Goal: Information Seeking & Learning: Learn about a topic

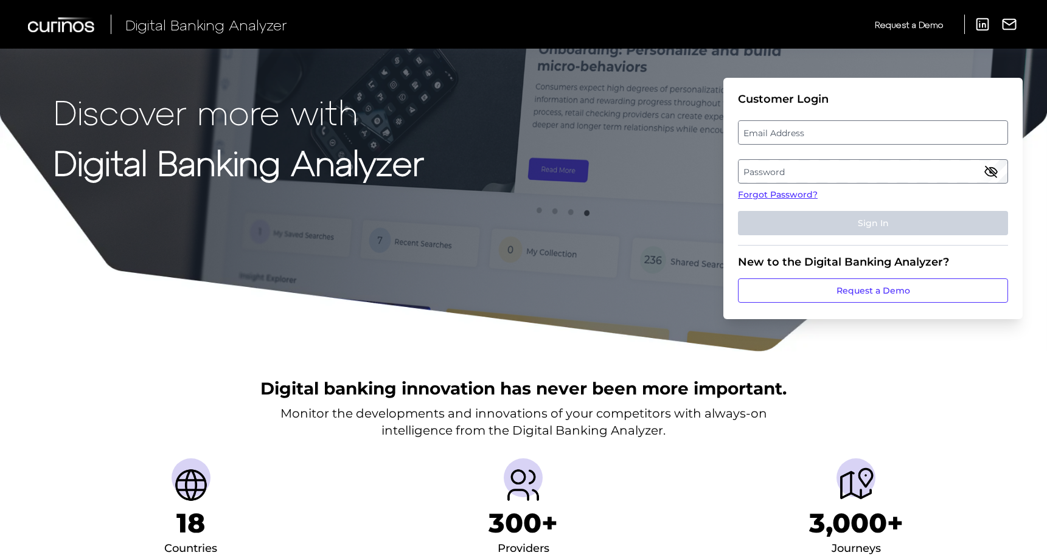
click at [793, 122] on label "Email Address" at bounding box center [872, 133] width 268 height 22
click at [793, 122] on input "email" at bounding box center [873, 132] width 270 height 24
click at [791, 135] on input "Email Address" at bounding box center [873, 132] width 270 height 24
type input "[EMAIL_ADDRESS][PERSON_NAME][DOMAIN_NAME]"
click at [817, 169] on label "Password" at bounding box center [872, 172] width 268 height 22
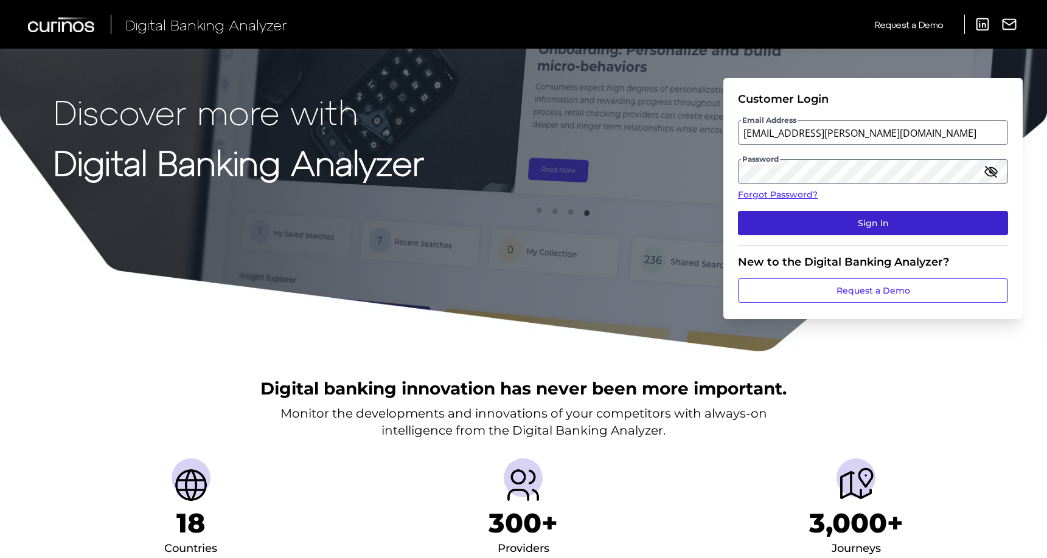
click at [869, 221] on button "Sign In" at bounding box center [873, 223] width 270 height 24
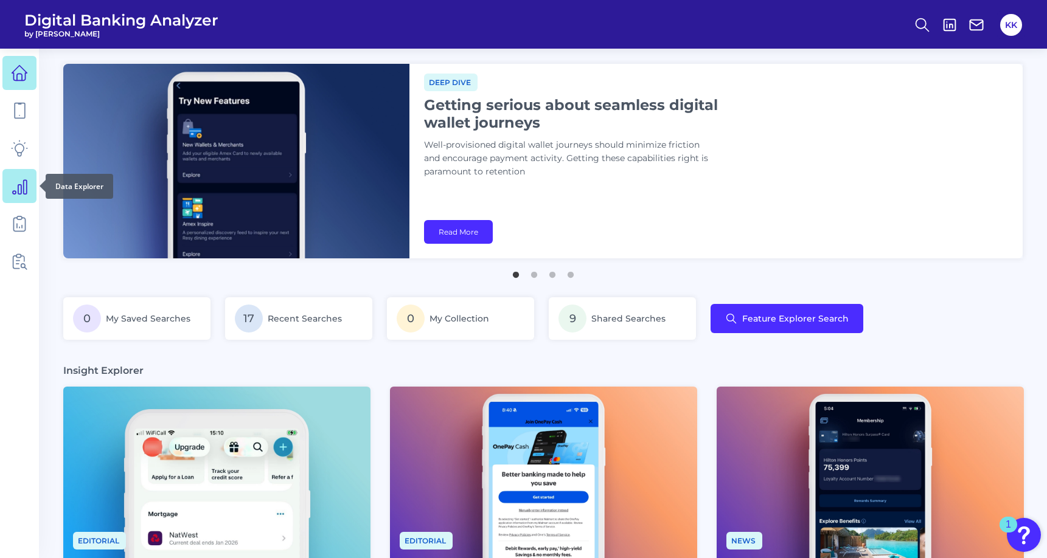
click at [23, 191] on icon at bounding box center [20, 187] width 14 height 14
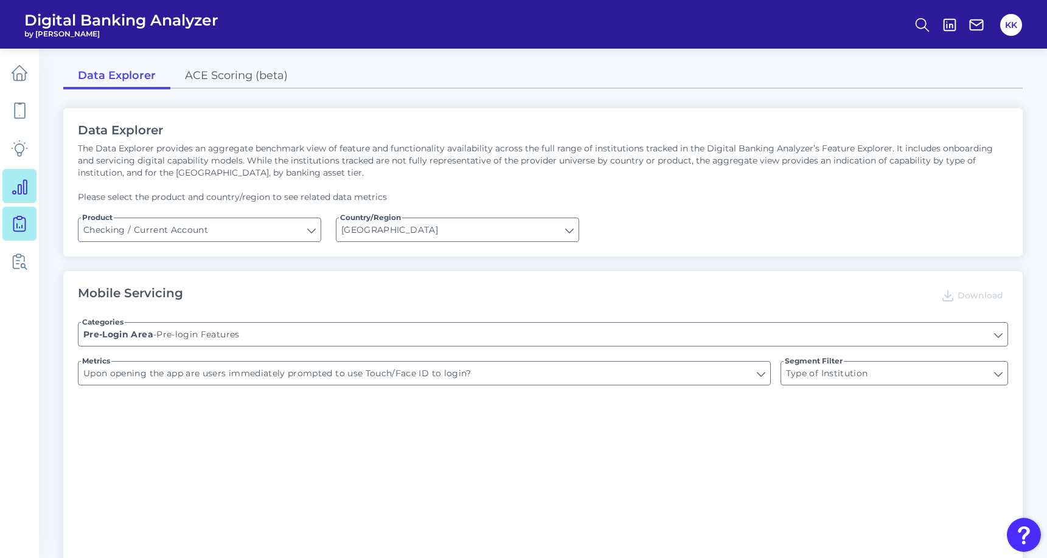
click at [23, 223] on icon at bounding box center [19, 223] width 17 height 17
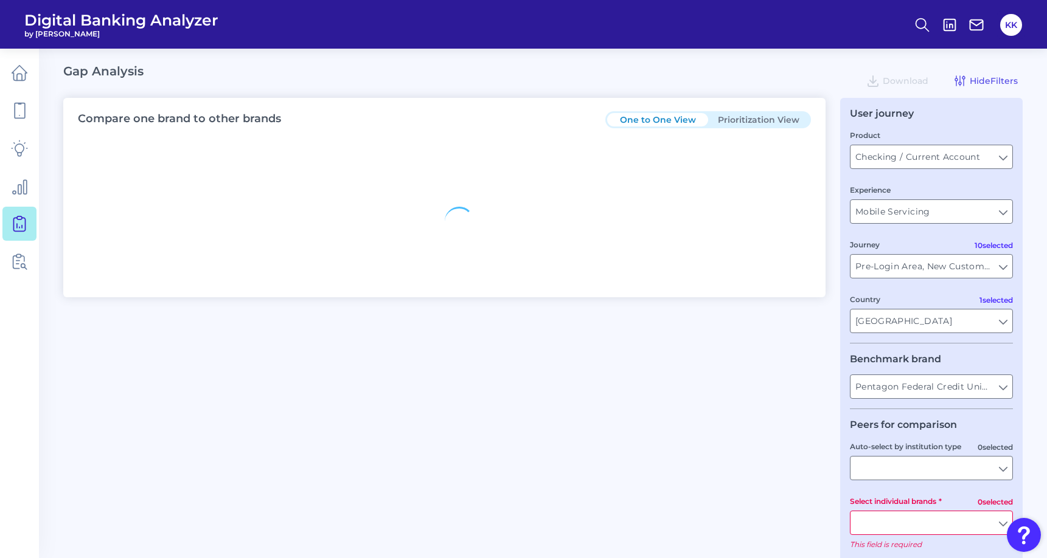
type input "All Journeys"
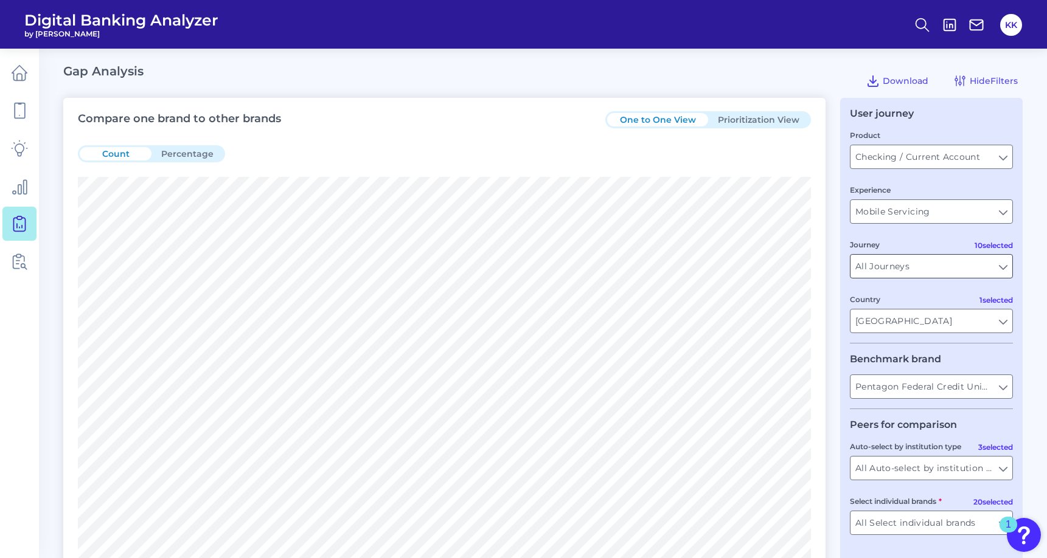
click at [897, 276] on input "All Journeys" at bounding box center [931, 266] width 162 height 23
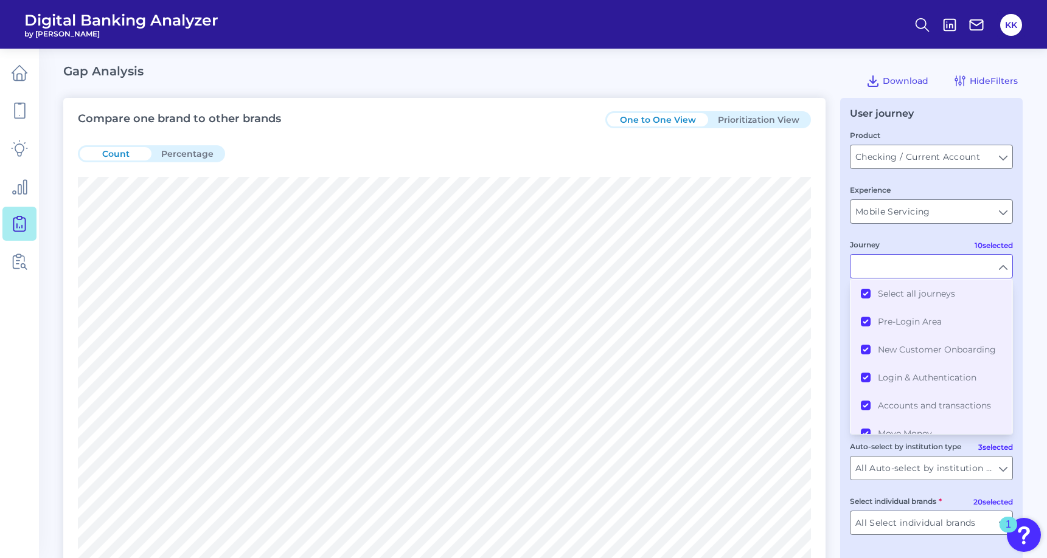
click at [931, 238] on fieldset "Product Checking / Current Account Checking / Current Account Experience Mobile…" at bounding box center [931, 236] width 163 height 215
type input "All Journeys"
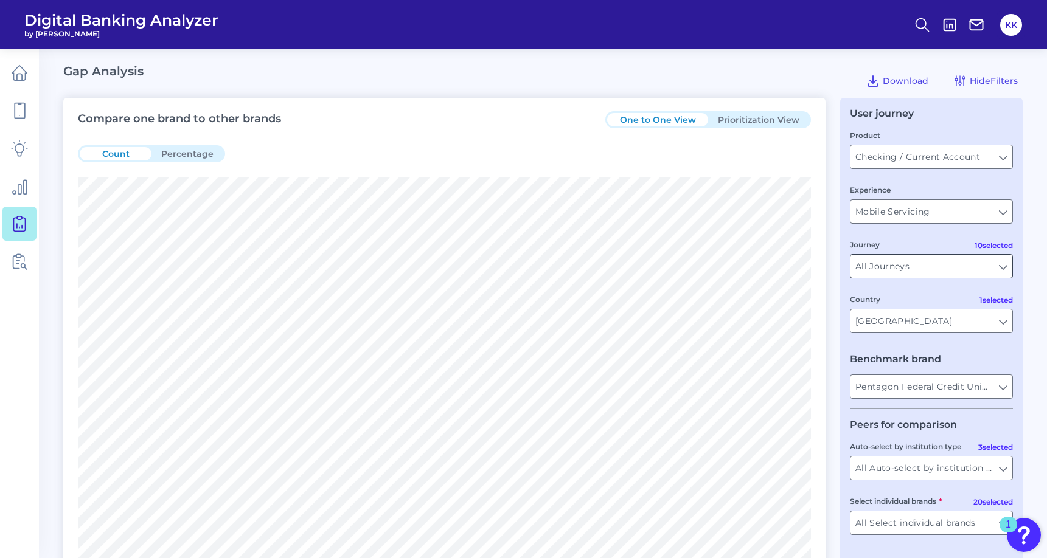
click at [996, 271] on input "All Journeys" at bounding box center [931, 266] width 162 height 23
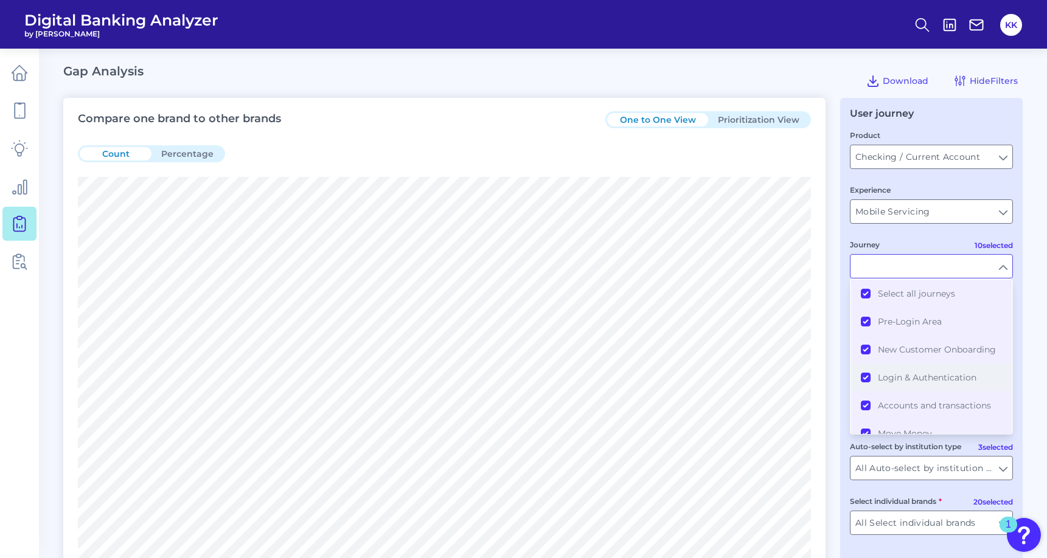
scroll to position [158, 0]
click at [1001, 263] on input "Journey" at bounding box center [931, 266] width 162 height 23
type input "All Journeys"
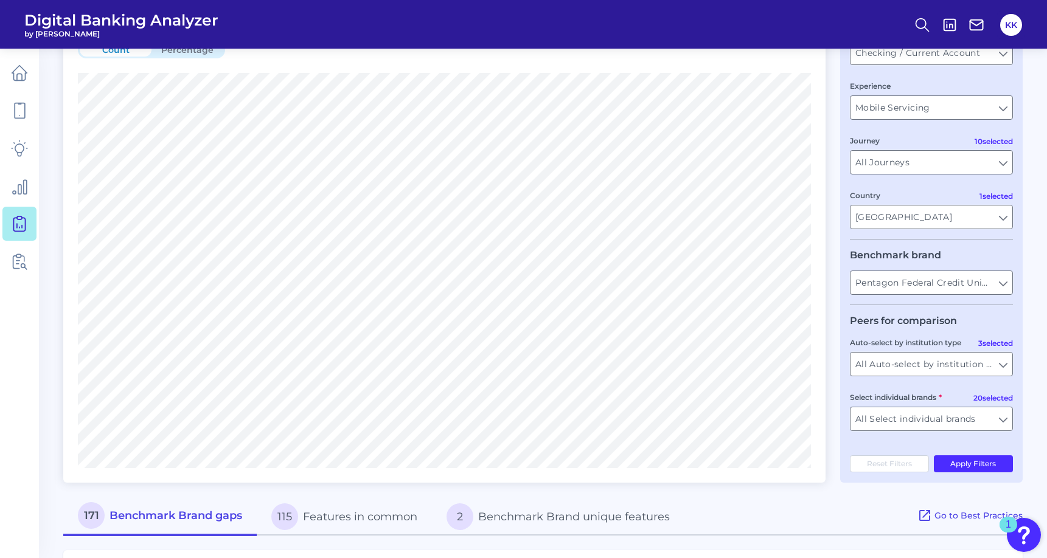
scroll to position [0, 0]
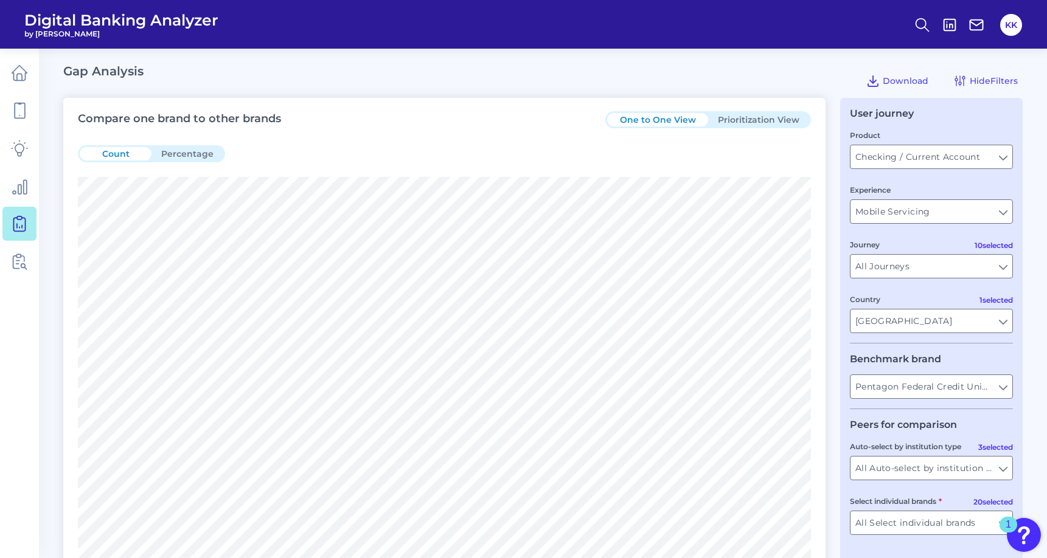
click at [796, 125] on button "Prioritization View" at bounding box center [758, 119] width 101 height 13
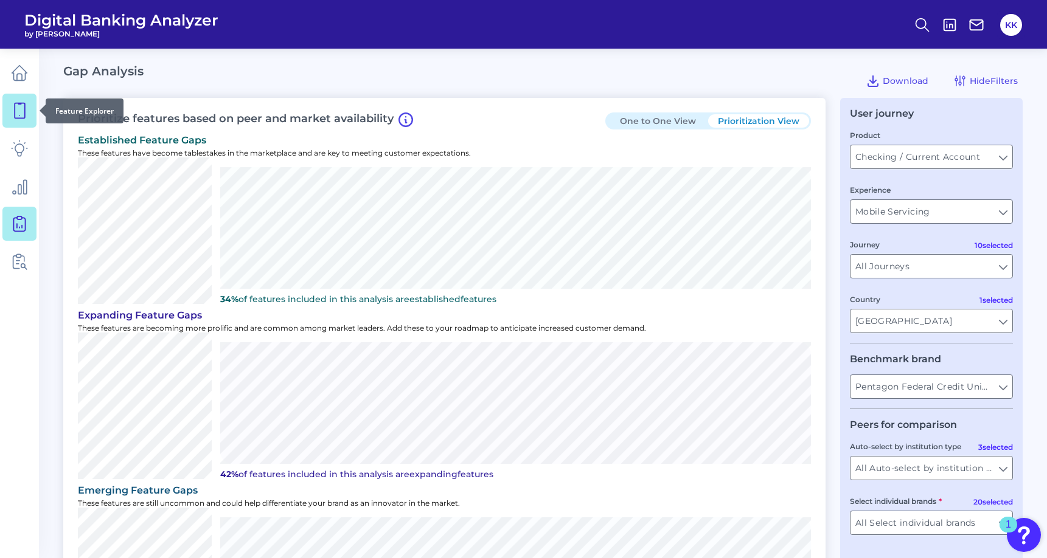
click at [10, 119] on link at bounding box center [19, 111] width 34 height 34
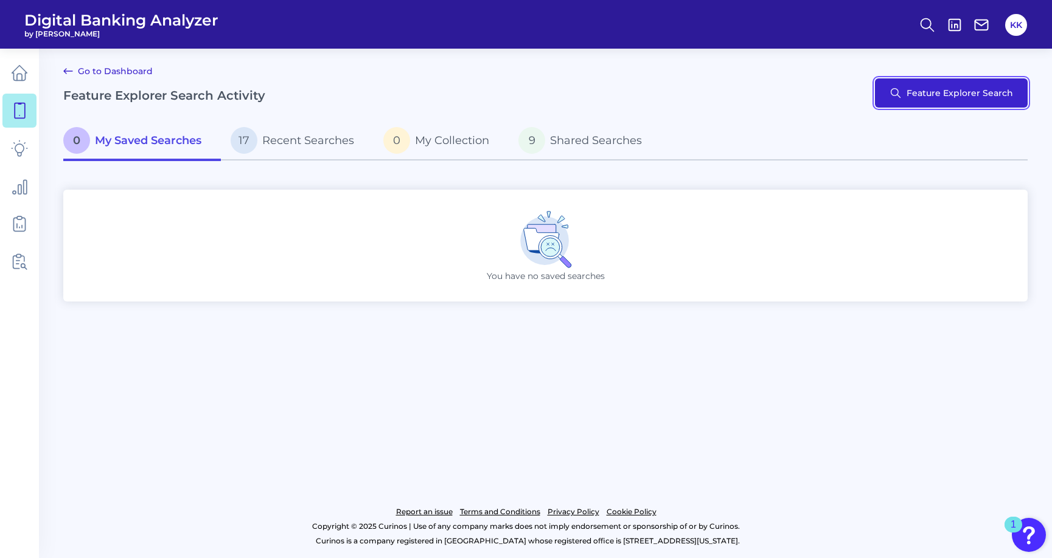
click at [921, 82] on button "Feature Explorer Search" at bounding box center [951, 92] width 153 height 29
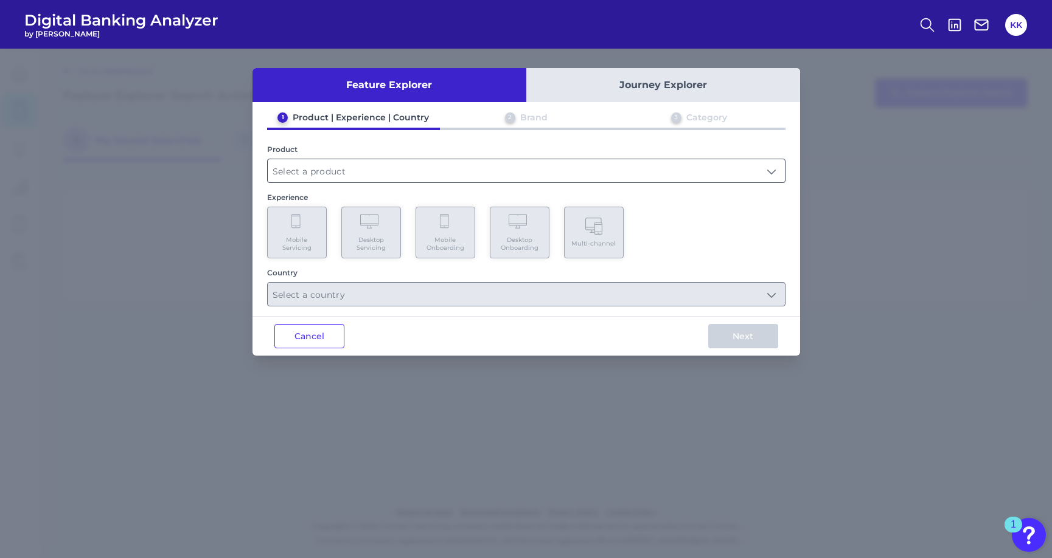
click at [332, 166] on input "text" at bounding box center [526, 170] width 517 height 23
click at [327, 170] on input "text" at bounding box center [526, 170] width 517 height 23
click at [321, 167] on input "text" at bounding box center [526, 170] width 517 height 23
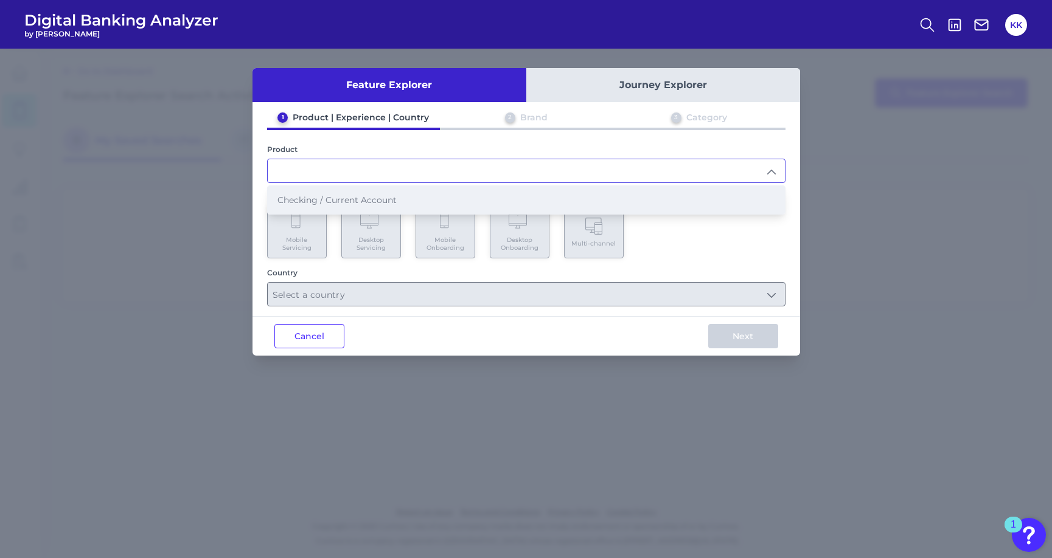
click at [335, 201] on span "Checking / Current Account" at bounding box center [336, 200] width 119 height 11
type input "Checking / Current Account"
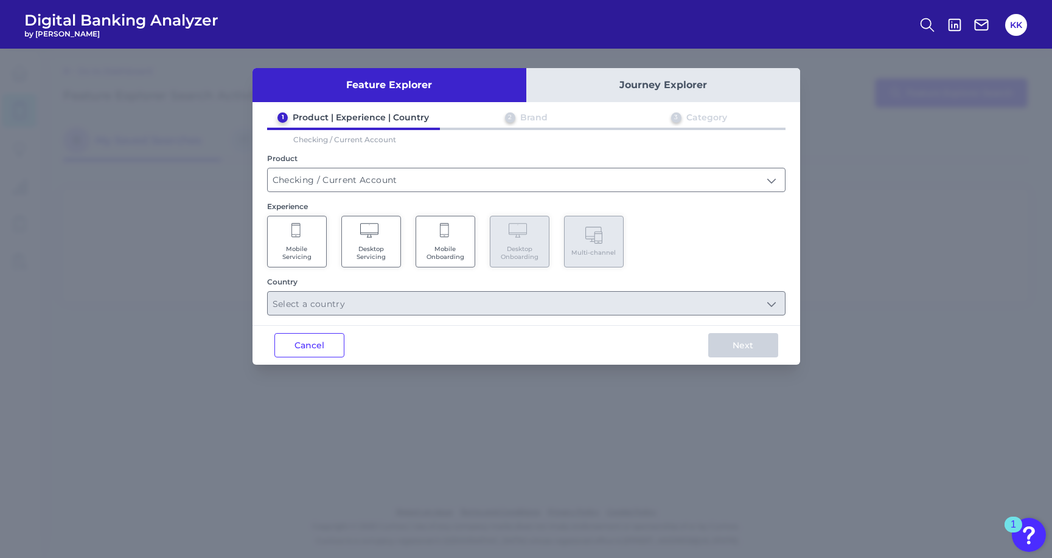
click at [380, 236] on icon at bounding box center [370, 231] width 21 height 17
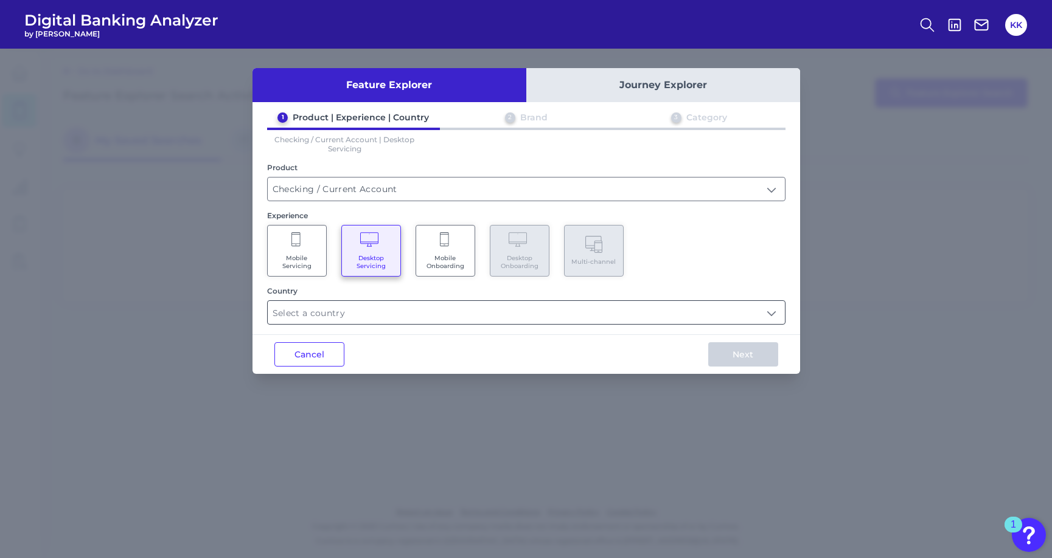
click at [374, 306] on input "text" at bounding box center [526, 312] width 517 height 23
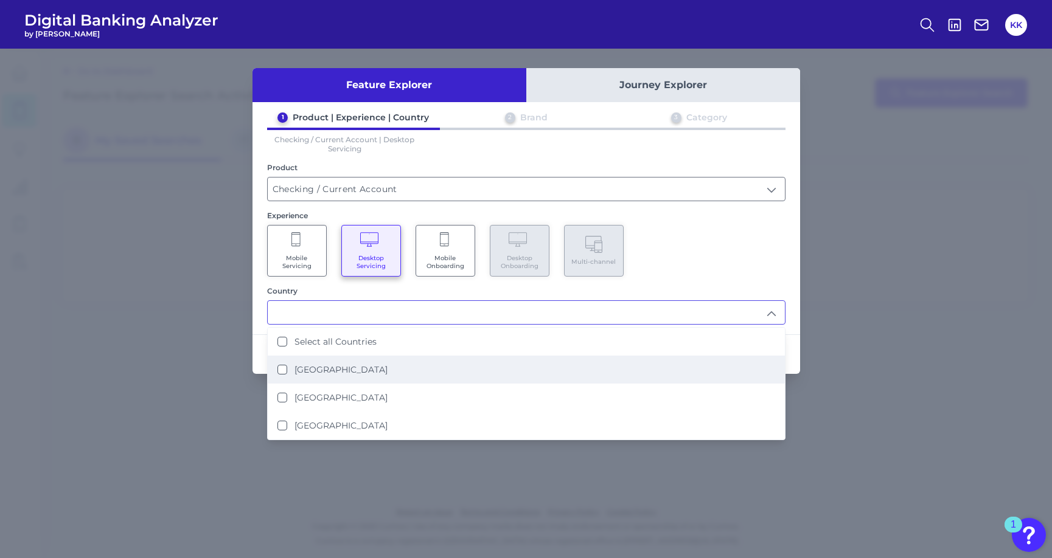
click at [356, 370] on li "[GEOGRAPHIC_DATA]" at bounding box center [526, 370] width 517 height 28
type input "[GEOGRAPHIC_DATA]"
click at [746, 259] on div "Mobile Servicing Desktop Servicing Mobile Onboarding Desktop Onboarding Multi-c…" at bounding box center [526, 251] width 518 height 52
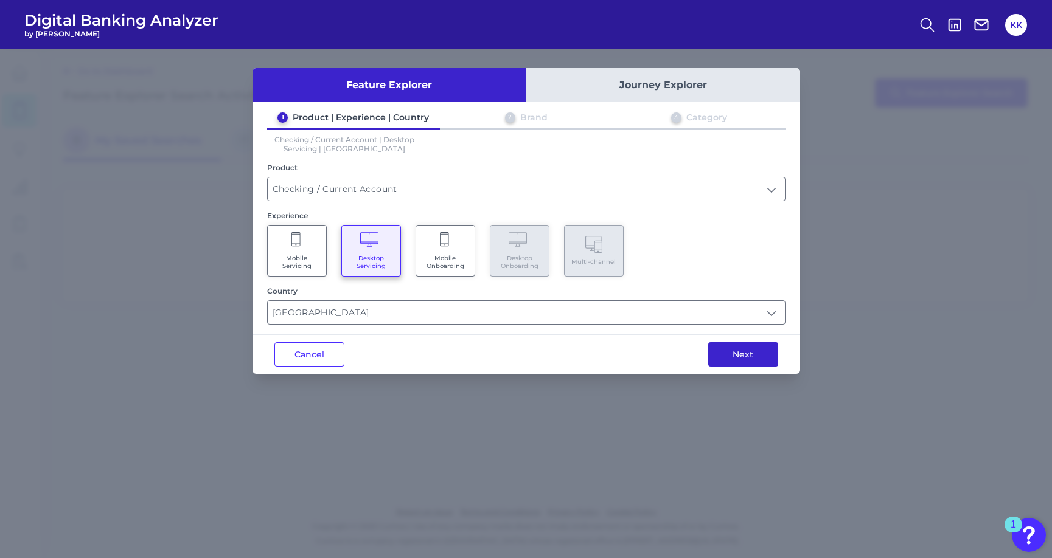
click at [738, 352] on button "Next" at bounding box center [743, 354] width 70 height 24
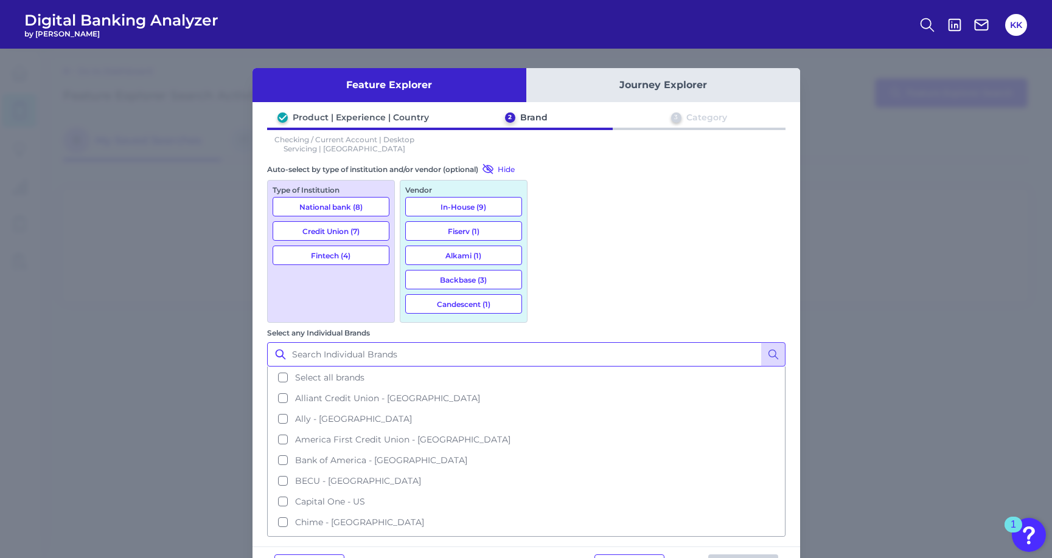
click at [573, 342] on input "Select any Individual Brands" at bounding box center [526, 354] width 518 height 24
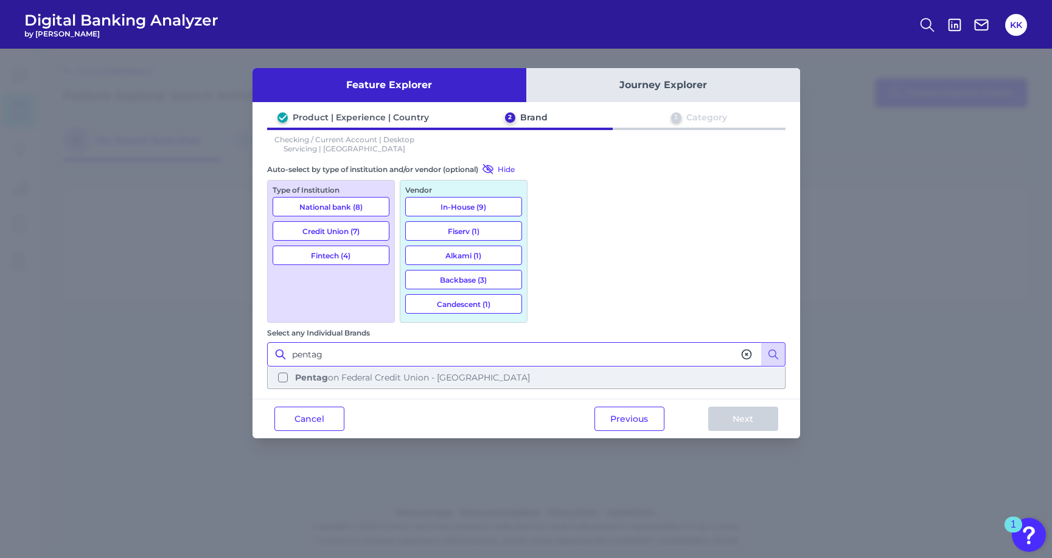
click at [549, 367] on button "Pentag on Federal Credit Union - [GEOGRAPHIC_DATA]" at bounding box center [526, 377] width 516 height 21
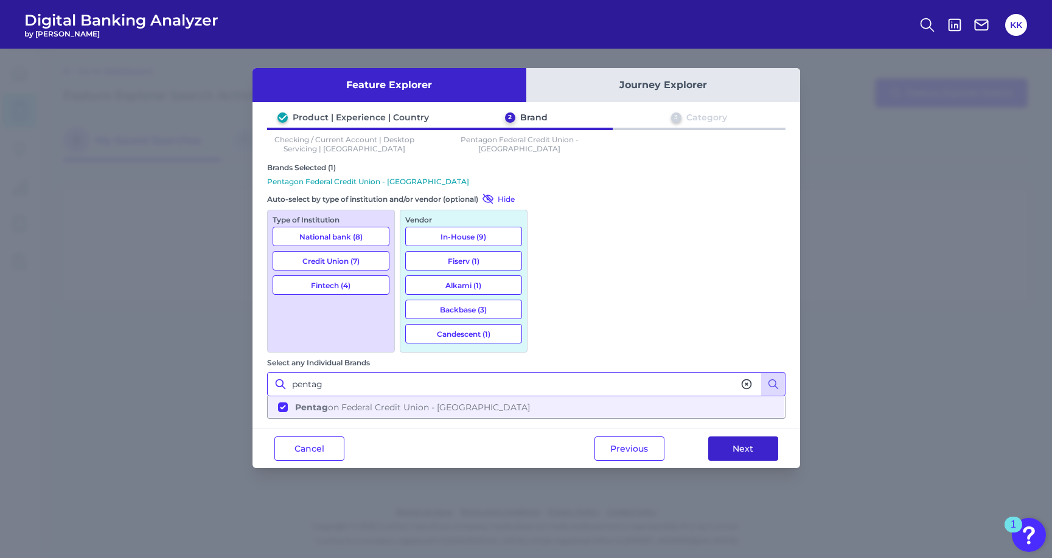
type input "pentag"
click at [746, 437] on button "Next" at bounding box center [743, 449] width 70 height 24
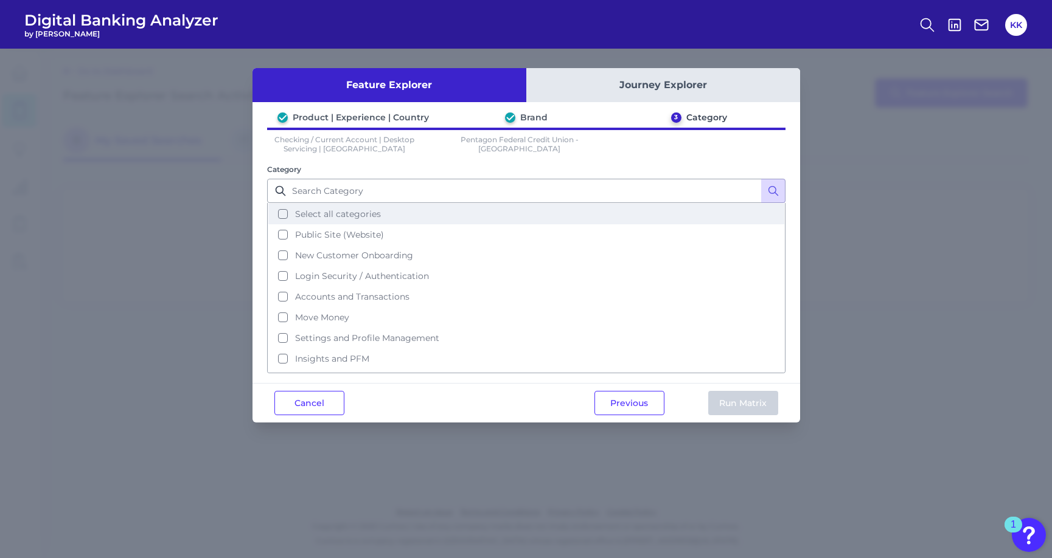
click at [341, 212] on span "Select all categories" at bounding box center [338, 214] width 86 height 11
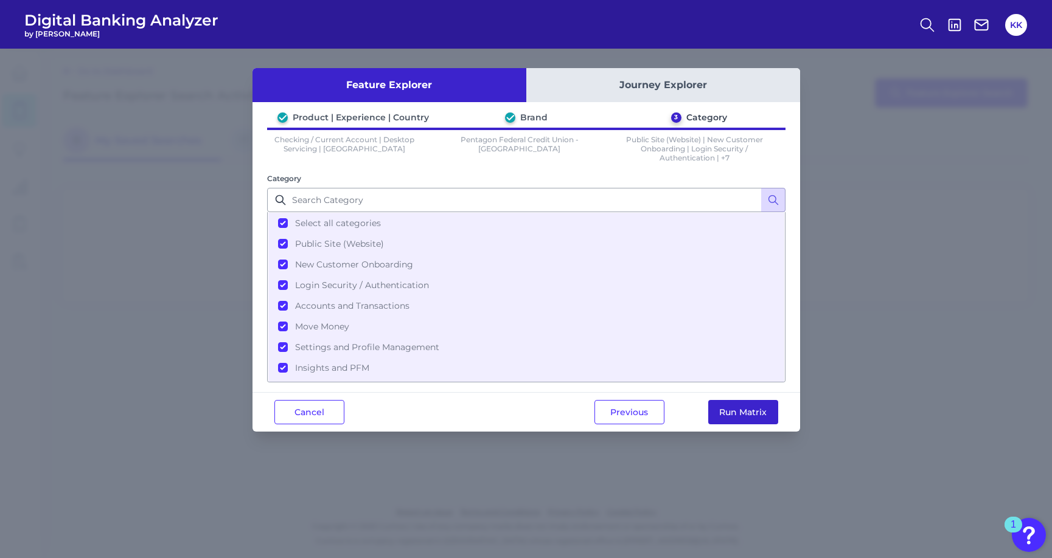
click at [724, 409] on button "Run Matrix" at bounding box center [743, 412] width 70 height 24
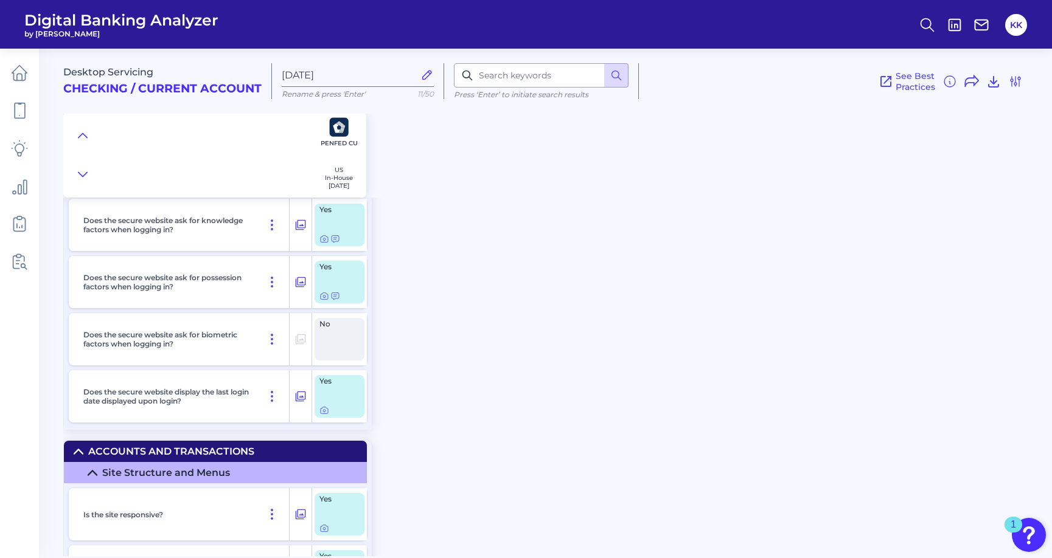
scroll to position [1628, 0]
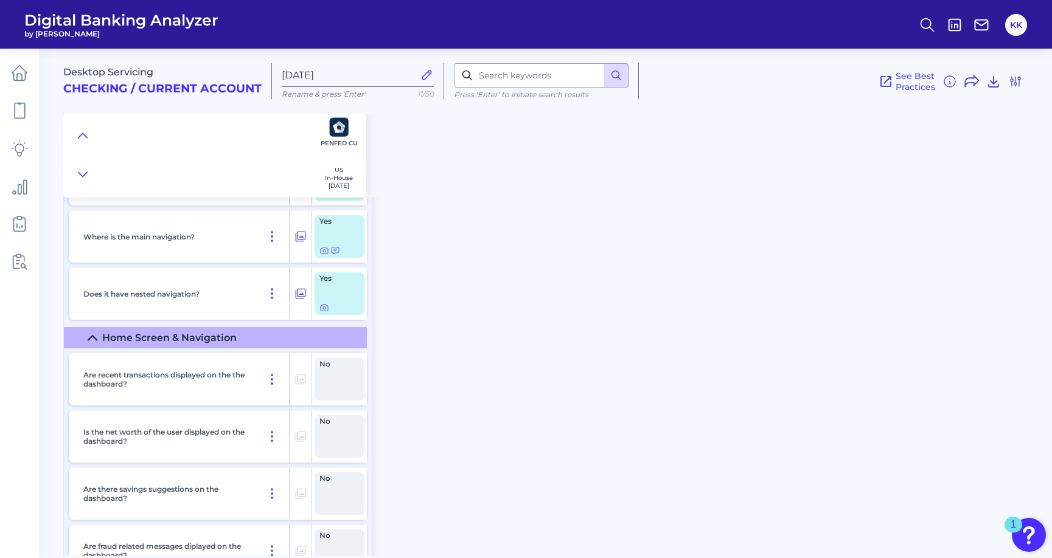
click at [218, 91] on h2 "Checking / Current Account" at bounding box center [162, 89] width 198 height 14
click at [1017, 82] on icon at bounding box center [1015, 81] width 15 height 15
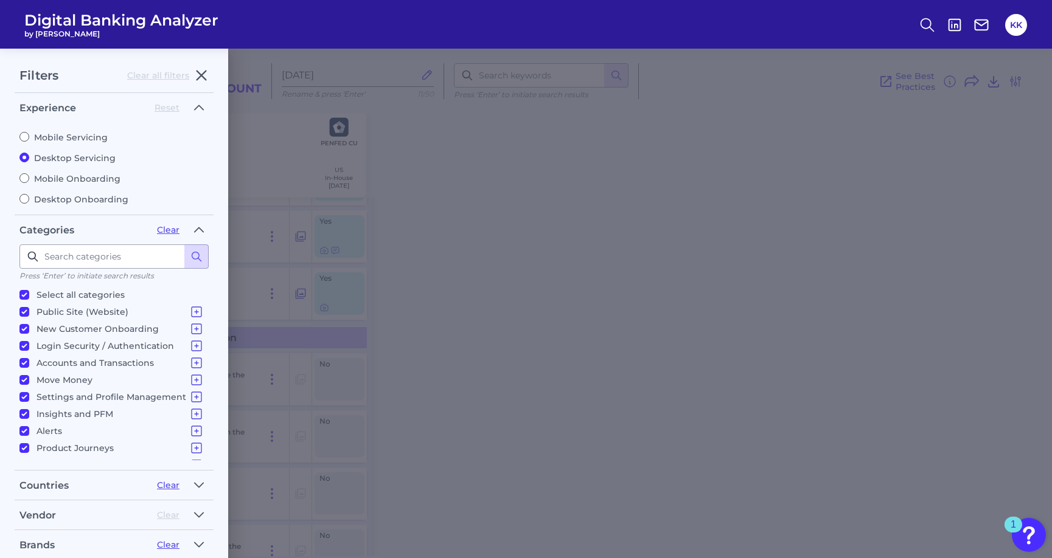
scroll to position [12, 0]
click at [201, 71] on icon "button" at bounding box center [201, 75] width 15 height 15
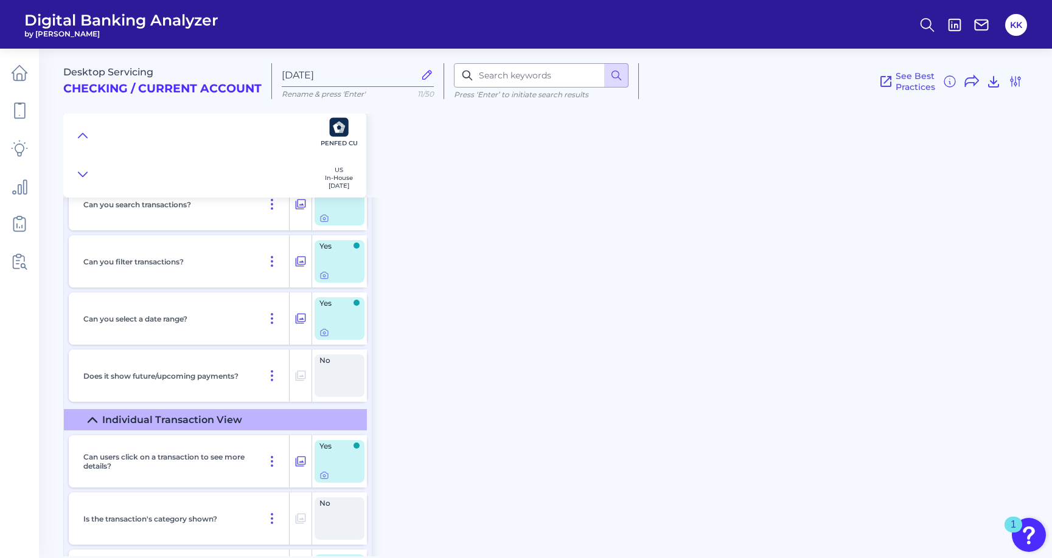
scroll to position [4352, 0]
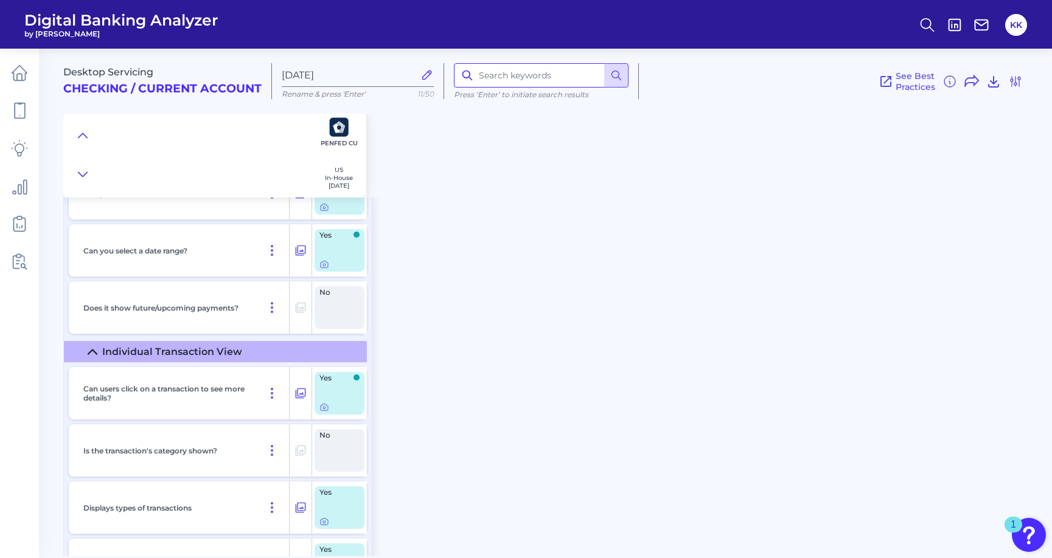
click at [485, 86] on input at bounding box center [541, 75] width 175 height 24
type input "payment history"
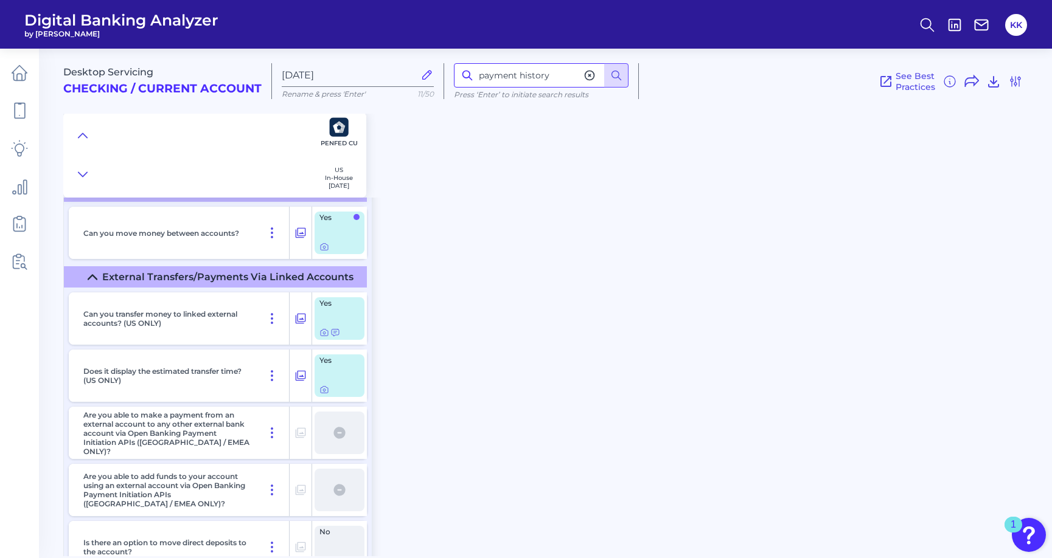
scroll to position [8662, 0]
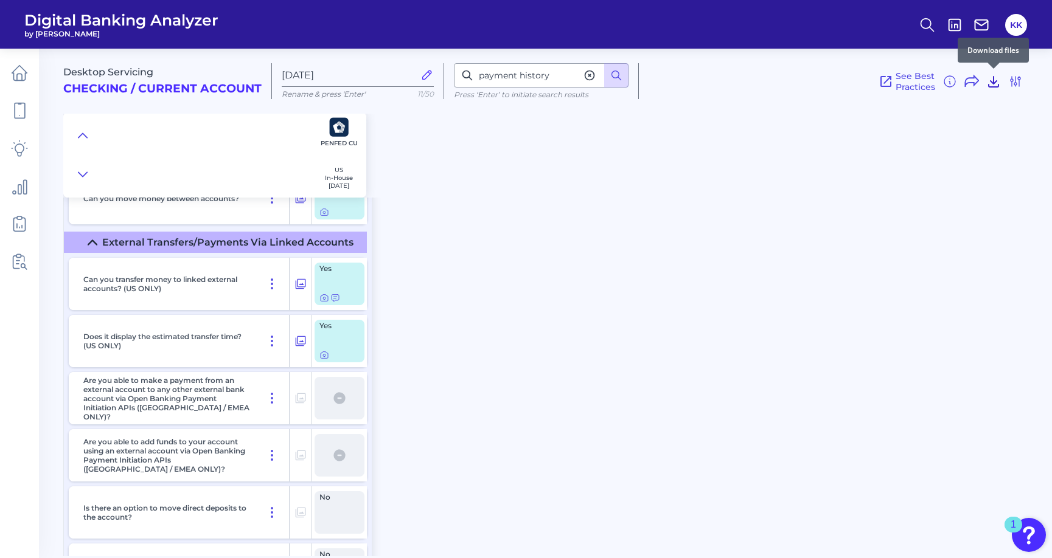
click at [997, 84] on icon at bounding box center [993, 81] width 15 height 15
